Goal: Information Seeking & Learning: Learn about a topic

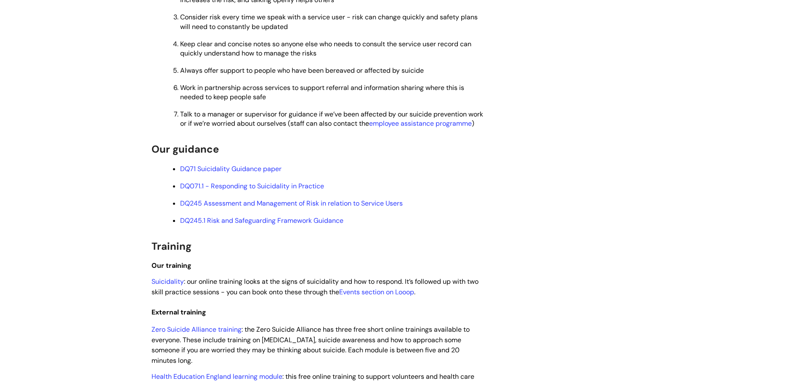
scroll to position [377, 0]
click at [284, 207] on link "DQ245 Assessment and Management of Risk in relation to Service Users" at bounding box center [291, 202] width 223 height 9
click at [254, 189] on link "DQ071.1 - Responding to Suicidality in Practice" at bounding box center [252, 185] width 144 height 9
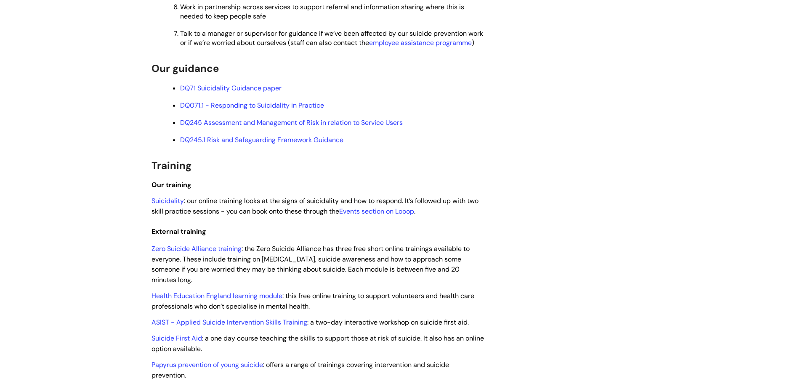
scroll to position [458, 0]
click at [231, 143] on link "DQ245.1 Risk and Safeguarding Framework Guidance" at bounding box center [261, 138] width 163 height 9
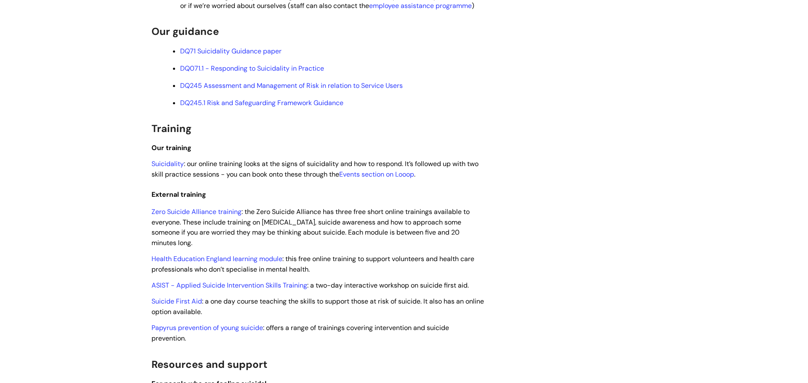
scroll to position [495, 0]
click at [369, 178] on link "Events section on Looop" at bounding box center [376, 173] width 75 height 9
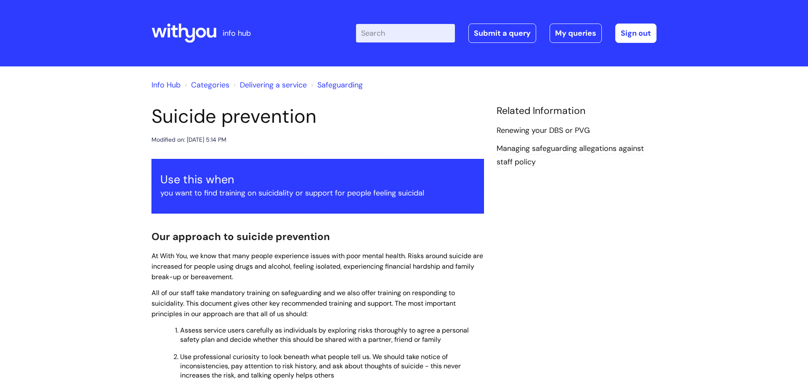
scroll to position [495, 0]
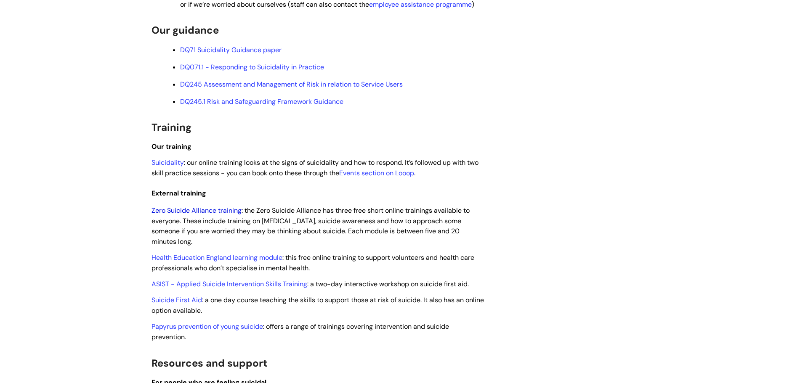
click at [186, 215] on link "Zero Suicide Alliance training" at bounding box center [196, 210] width 90 height 9
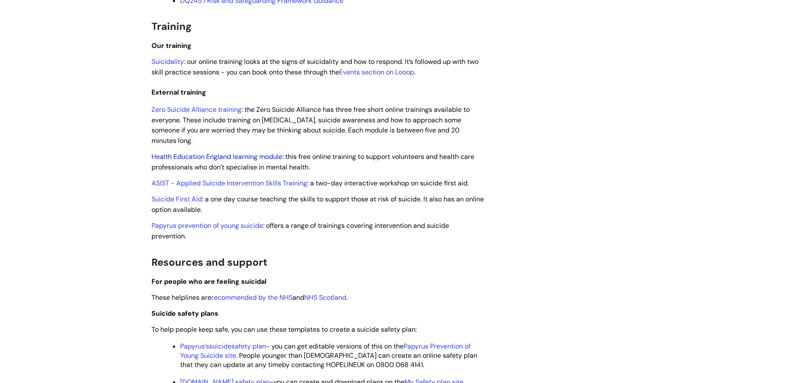
scroll to position [596, 0]
click at [190, 187] on link "ASIST - Applied Suicide Intervention Skills Training" at bounding box center [229, 182] width 156 height 9
click at [186, 187] on link "ASIST - Applied Suicide Intervention Skills Training" at bounding box center [229, 182] width 156 height 9
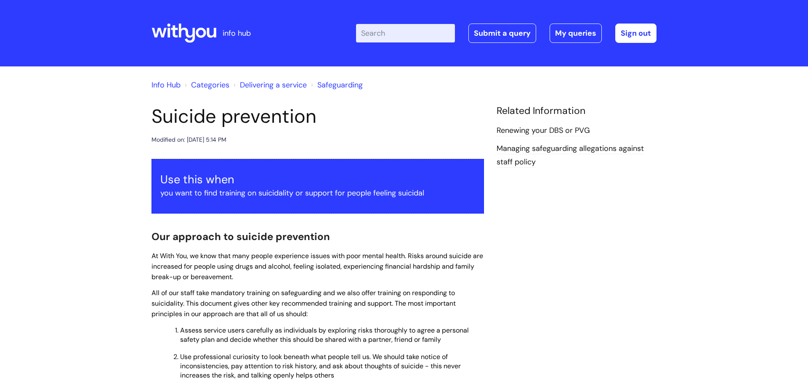
scroll to position [596, 0]
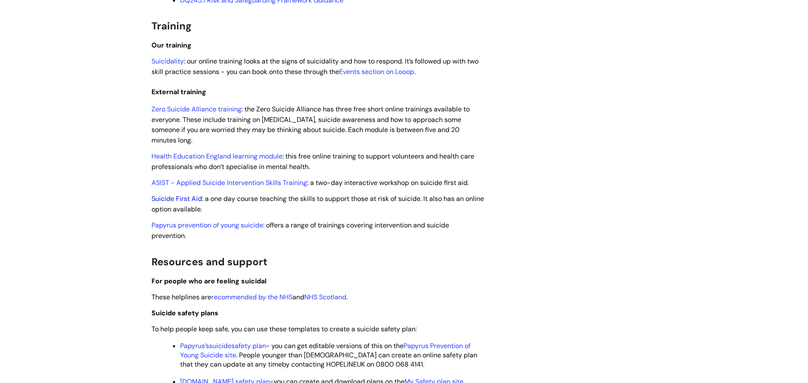
click at [173, 203] on link "Suicide First Aid" at bounding box center [176, 198] width 50 height 9
click at [168, 203] on link "Suicide First Aid" at bounding box center [176, 198] width 50 height 9
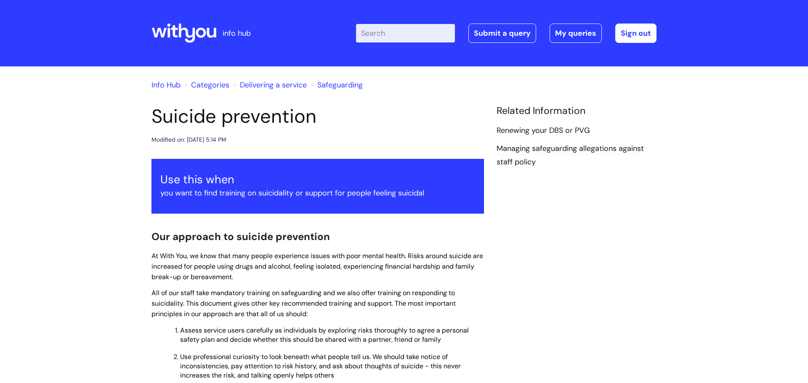
scroll to position [596, 0]
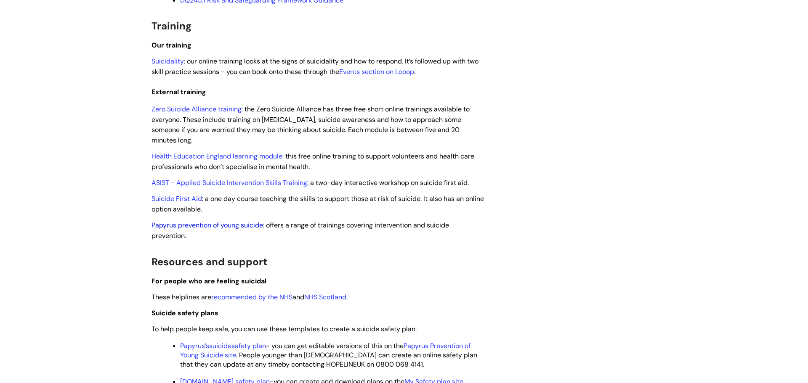
click at [167, 230] on link "Papyrus prevention of young suicide" at bounding box center [207, 225] width 112 height 9
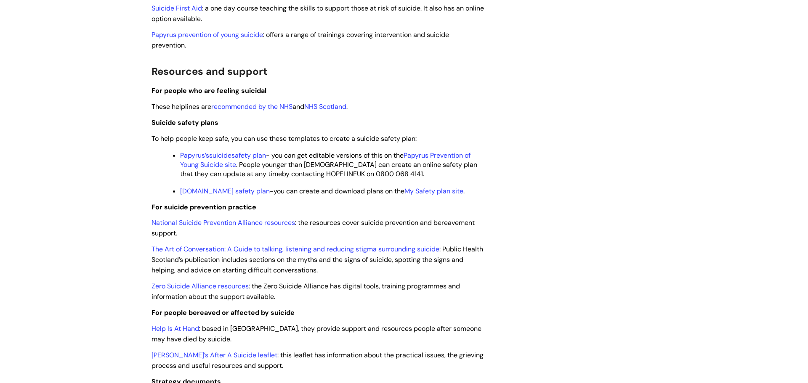
scroll to position [790, 0]
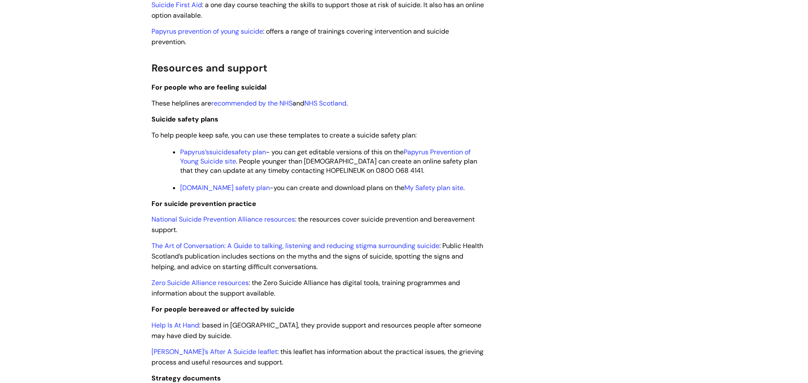
click at [209, 157] on link "Papyrus’s suicide safety plan" at bounding box center [223, 152] width 86 height 9
click at [215, 166] on link "Papyrus Prevention of Young Suicide site" at bounding box center [326, 157] width 292 height 18
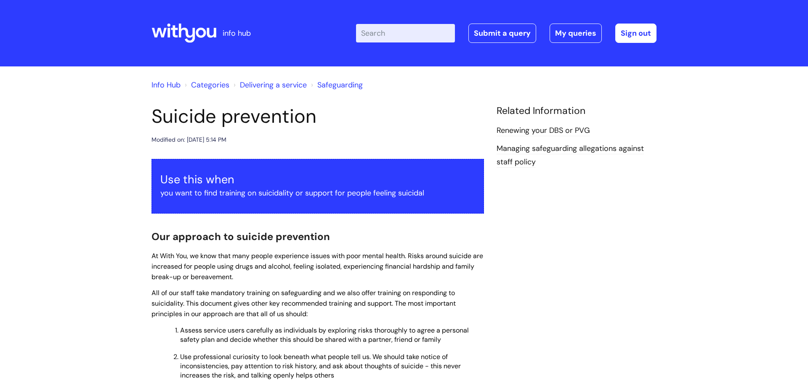
scroll to position [790, 0]
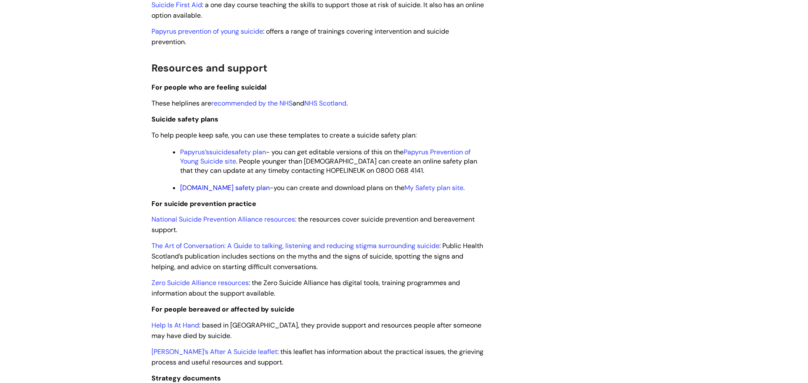
click at [234, 192] on link "[DOMAIN_NAME] safety plan" at bounding box center [225, 187] width 90 height 9
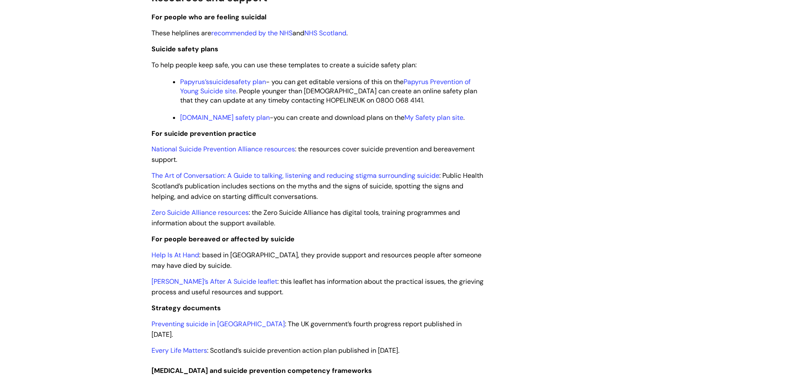
scroll to position [869, 0]
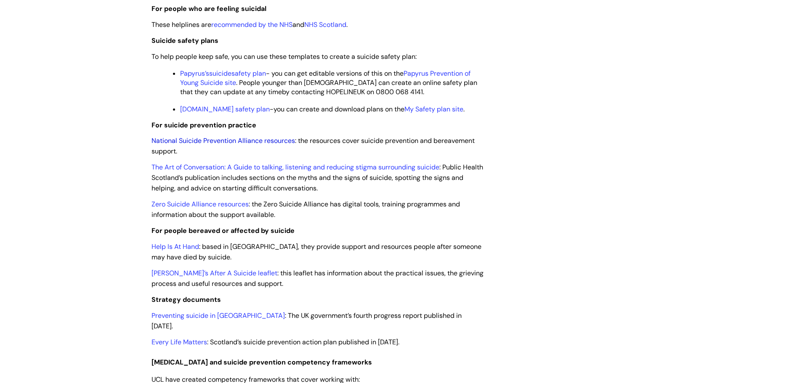
click at [173, 145] on link "National Suicide Prevention Alliance resources" at bounding box center [222, 140] width 143 height 9
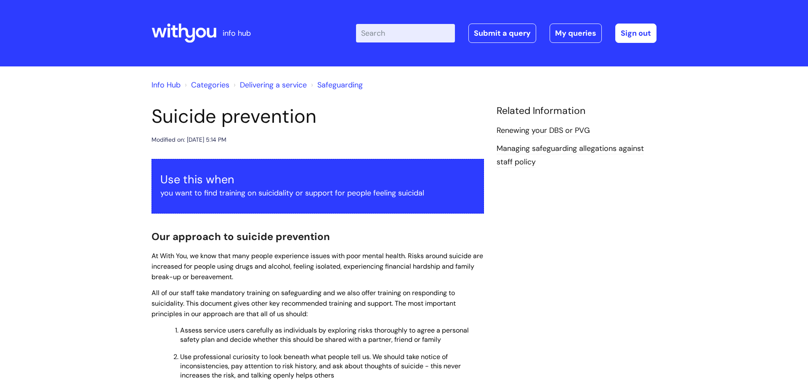
scroll to position [869, 0]
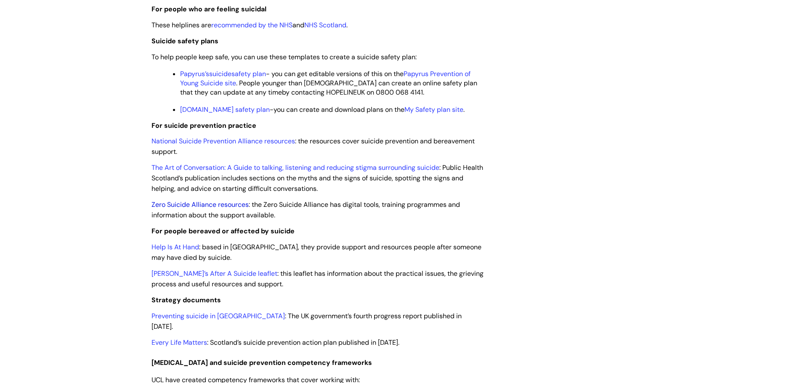
click at [162, 209] on link "Zero Suicide Alliance resources" at bounding box center [199, 204] width 97 height 9
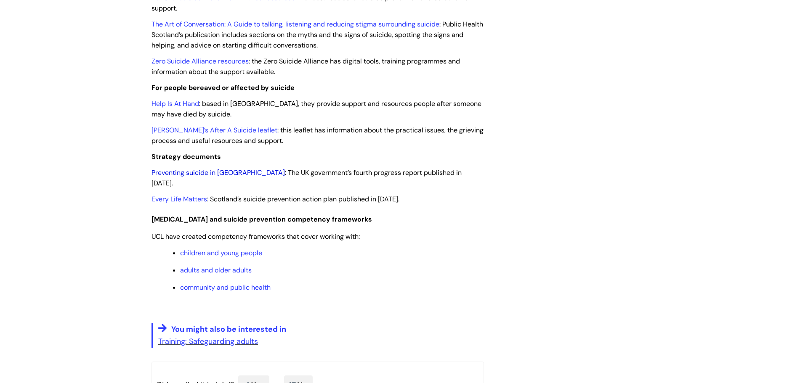
scroll to position [1012, 0]
click at [199, 177] on link "Preventing suicide in [GEOGRAPHIC_DATA]" at bounding box center [217, 172] width 133 height 9
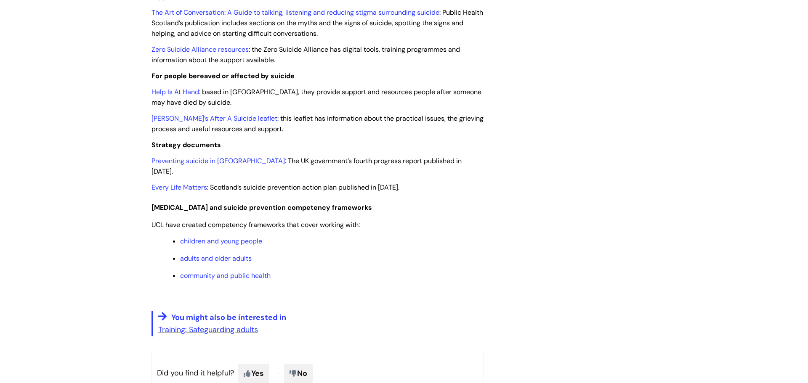
scroll to position [1083, 0]
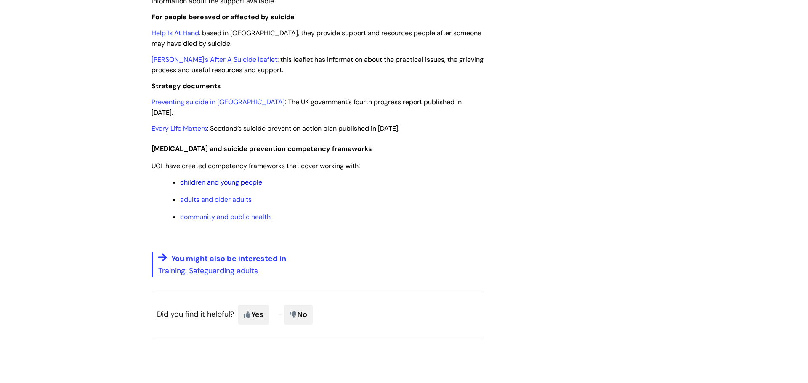
click at [205, 181] on link "children and young people" at bounding box center [221, 182] width 82 height 9
